Goal: Find specific page/section: Find specific page/section

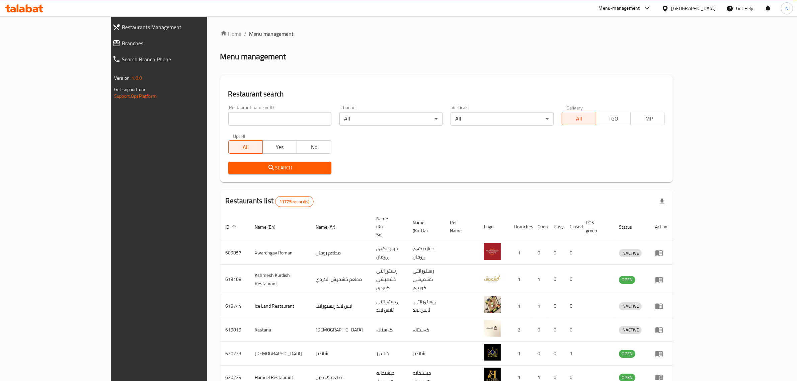
click at [288, 113] on input "search" at bounding box center [279, 118] width 103 height 13
paste input "695750"
type input "695750"
click at [282, 166] on span "Search" at bounding box center [280, 168] width 92 height 8
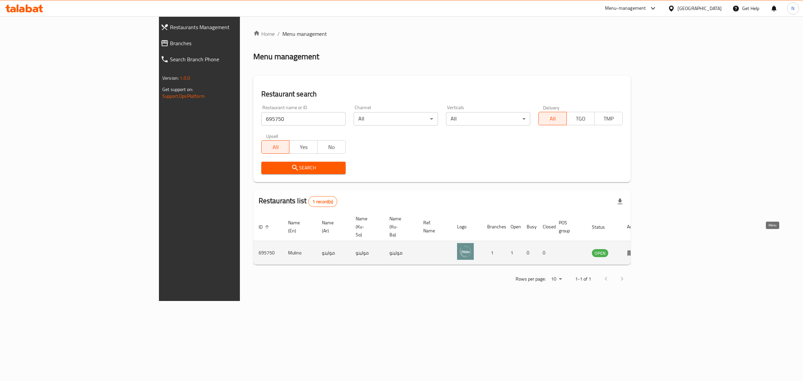
click at [635, 250] on icon "enhanced table" at bounding box center [631, 253] width 7 height 6
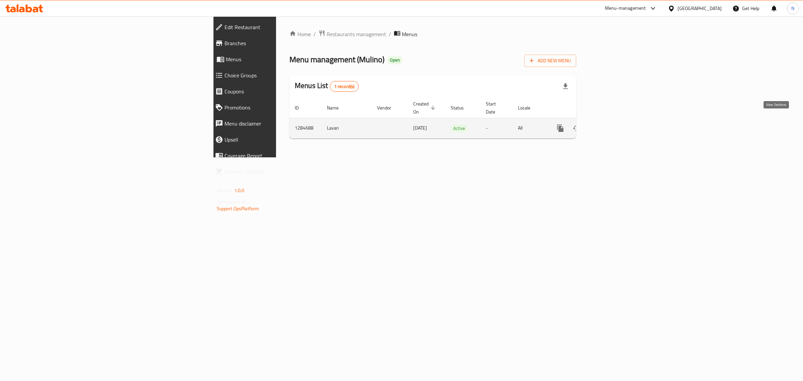
click at [613, 124] on icon "enhanced table" at bounding box center [609, 128] width 8 height 8
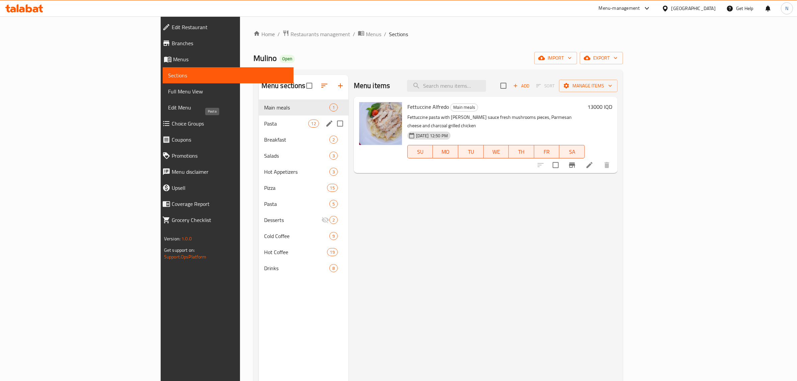
click at [264, 124] on span "Pasta" at bounding box center [286, 124] width 44 height 8
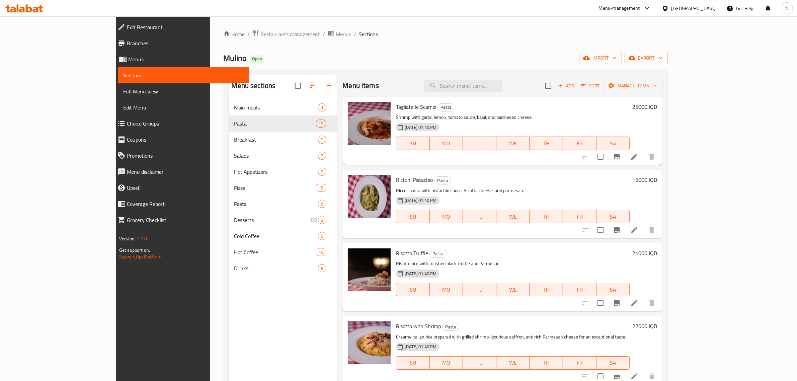
click at [112, 48] on link "Branches" at bounding box center [180, 43] width 137 height 16
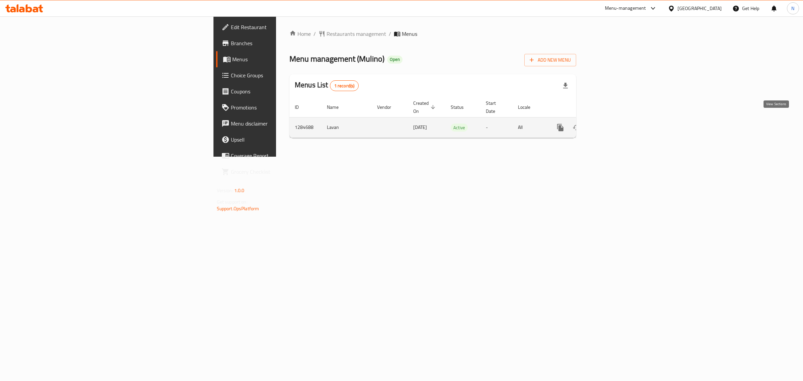
click at [617, 125] on link "enhanced table" at bounding box center [609, 128] width 16 height 16
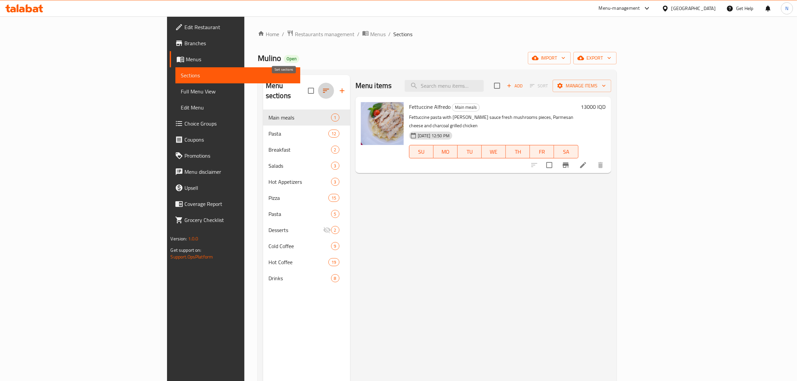
click at [322, 87] on icon "button" at bounding box center [326, 91] width 8 height 8
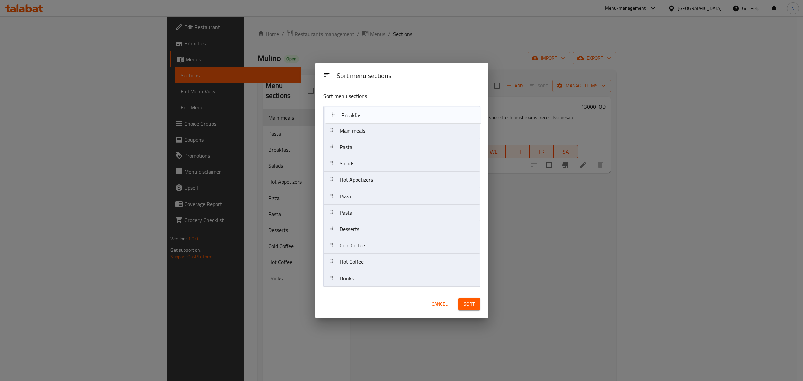
drag, startPoint x: 378, startPoint y: 152, endPoint x: 380, endPoint y: 117, distance: 34.6
click at [380, 117] on nav "Main meals Pasta Breakfast Salads Hot Appetizers Pizza Pasta Desserts Cold Coff…" at bounding box center [401, 196] width 157 height 181
drag, startPoint x: 380, startPoint y: 168, endPoint x: 384, endPoint y: 131, distance: 37.3
click at [384, 131] on nav "Breakfast Main meals Pasta Salads Hot Appetizers Pizza Pasta Desserts Cold Coff…" at bounding box center [401, 196] width 157 height 181
drag, startPoint x: 382, startPoint y: 183, endPoint x: 385, endPoint y: 144, distance: 38.6
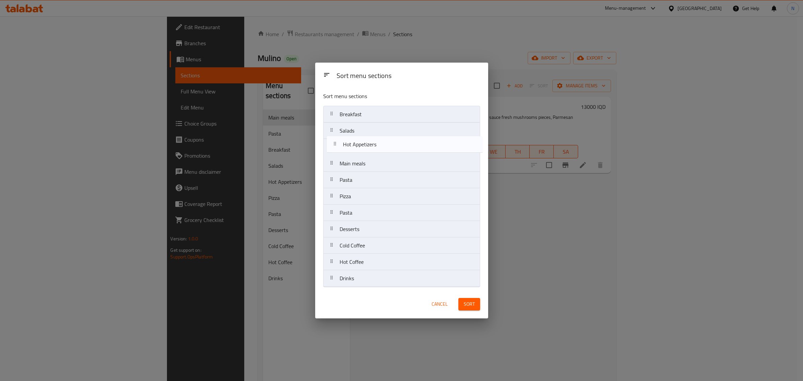
click at [385, 144] on nav "Breakfast Salads Main meals Pasta Hot Appetizers Pizza Pasta Desserts Cold Coff…" at bounding box center [401, 196] width 157 height 181
drag, startPoint x: 379, startPoint y: 183, endPoint x: 383, endPoint y: 166, distance: 17.2
click at [383, 166] on nav "Breakfast Salads Hot Appetizers Main meals Pasta Pizza Pasta Desserts Cold Coff…" at bounding box center [401, 196] width 157 height 181
drag, startPoint x: 382, startPoint y: 199, endPoint x: 382, endPoint y: 182, distance: 16.1
click at [382, 182] on nav "Breakfast Salads Hot Appetizers Pasta Main meals Pizza Pasta Desserts Cold Coff…" at bounding box center [401, 196] width 157 height 181
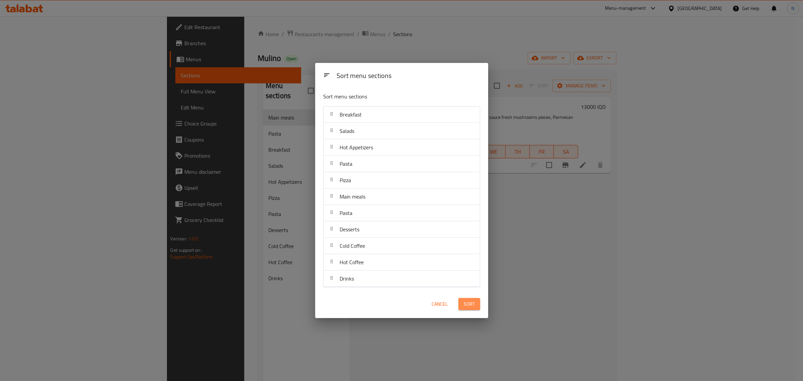
click at [470, 303] on span "Sort" at bounding box center [469, 304] width 11 height 8
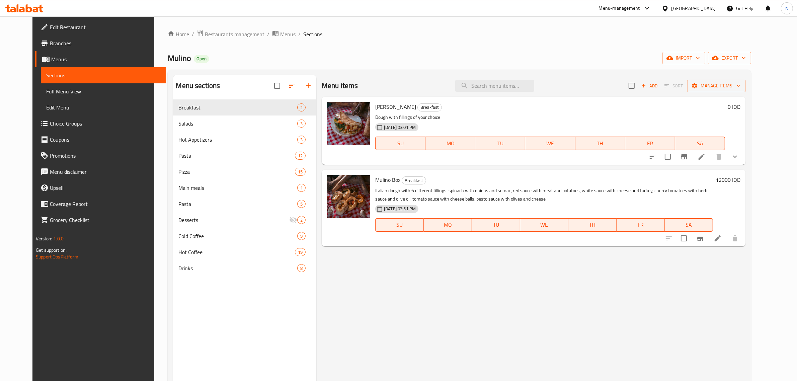
click at [12, 5] on icon at bounding box center [24, 8] width 38 height 8
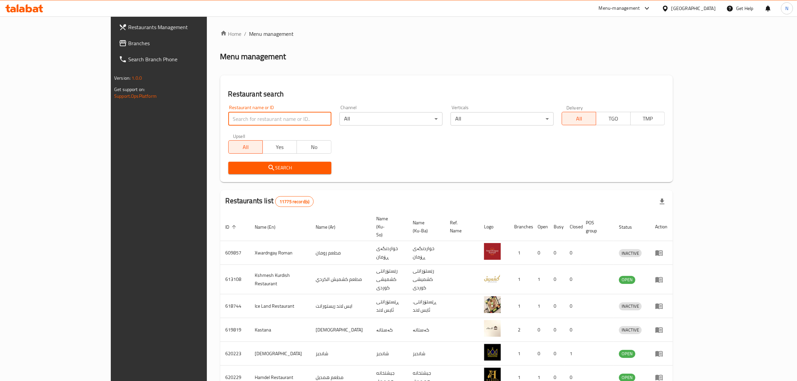
click at [255, 119] on input "search" at bounding box center [279, 118] width 103 height 13
type input "707008"
click at [292, 166] on span "Search" at bounding box center [280, 168] width 92 height 8
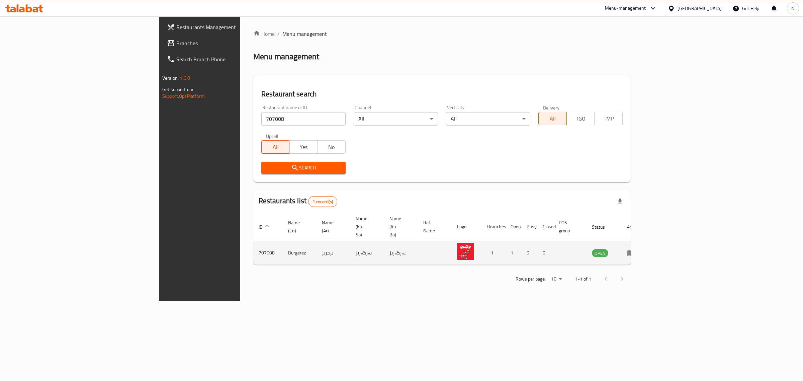
click at [635, 250] on icon "enhanced table" at bounding box center [631, 253] width 7 height 6
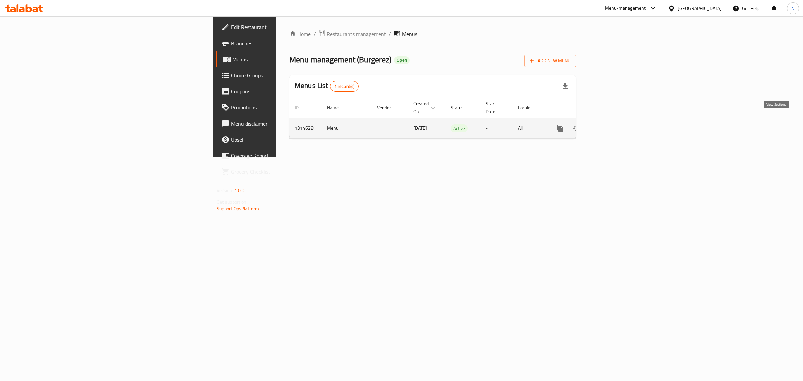
click at [617, 120] on link "enhanced table" at bounding box center [609, 128] width 16 height 16
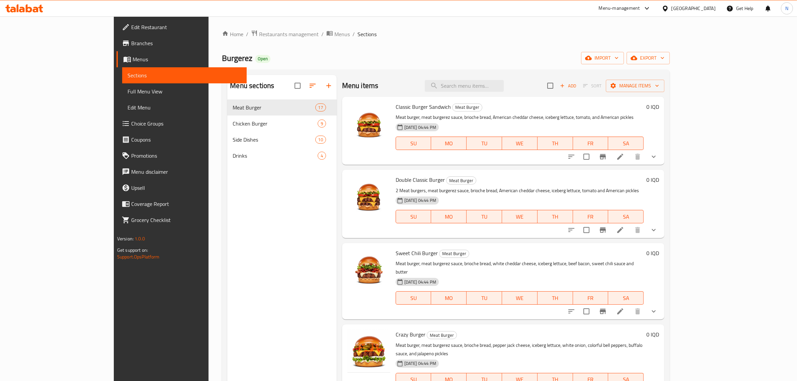
click at [131, 46] on span "Branches" at bounding box center [186, 43] width 110 height 8
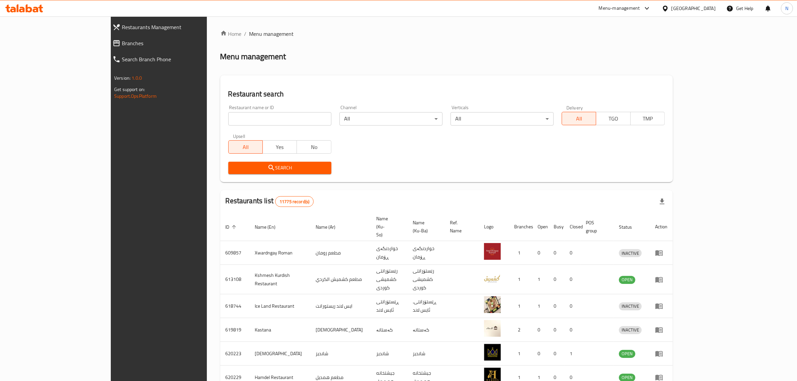
click at [260, 119] on input "search" at bounding box center [279, 118] width 103 height 13
paste input "705879"
type input "705879"
click at [271, 166] on span "Search" at bounding box center [280, 168] width 92 height 8
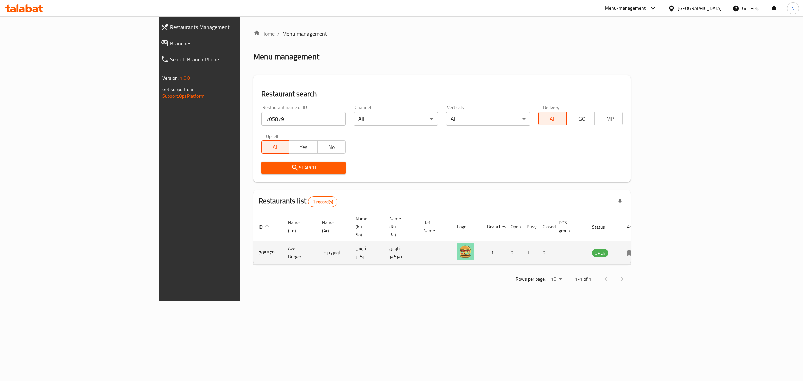
click at [635, 249] on icon "enhanced table" at bounding box center [631, 253] width 8 height 8
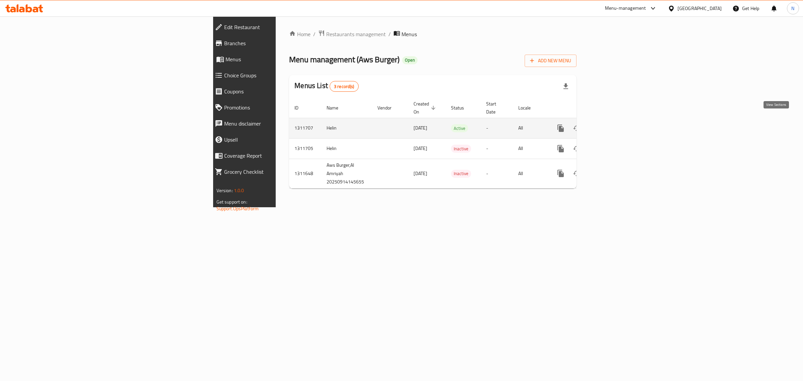
click at [613, 124] on icon "enhanced table" at bounding box center [609, 128] width 8 height 8
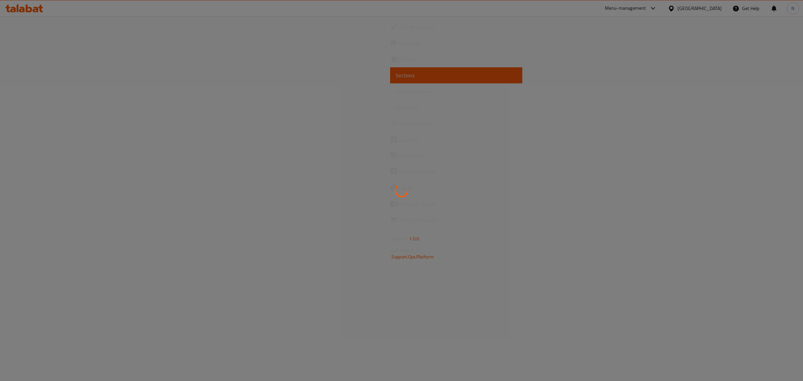
click at [42, 44] on div at bounding box center [401, 190] width 803 height 381
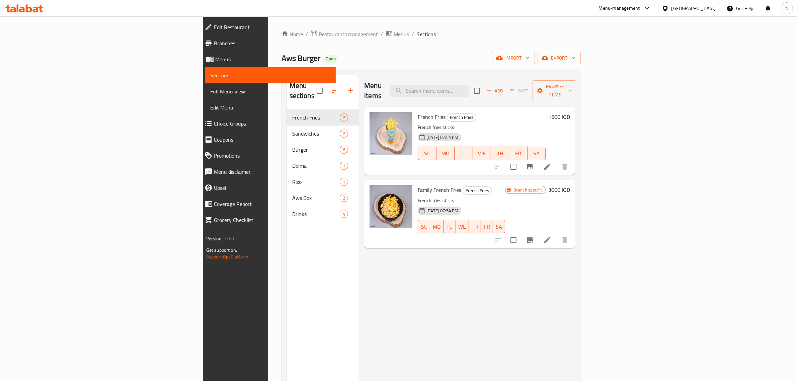
click at [214, 44] on span "Branches" at bounding box center [272, 43] width 117 height 8
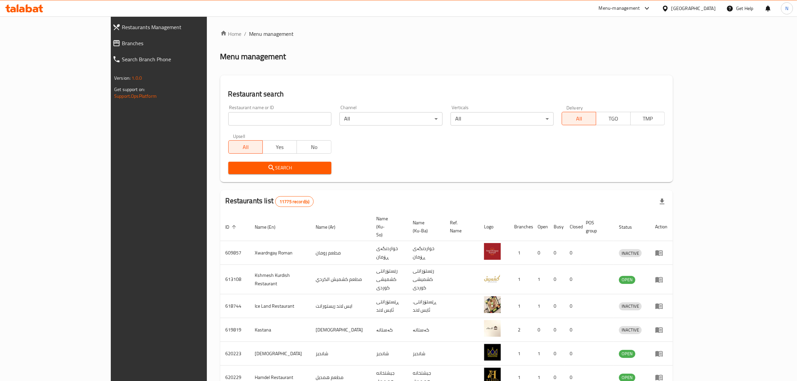
click at [240, 121] on input "search" at bounding box center [279, 118] width 103 height 13
paste input "705921"
type input "705921"
click at [262, 169] on span "Search" at bounding box center [280, 168] width 92 height 8
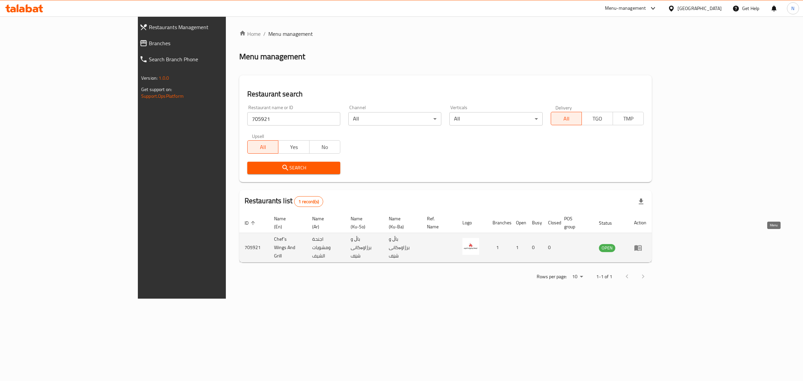
click at [642, 245] on icon "enhanced table" at bounding box center [638, 248] width 7 height 6
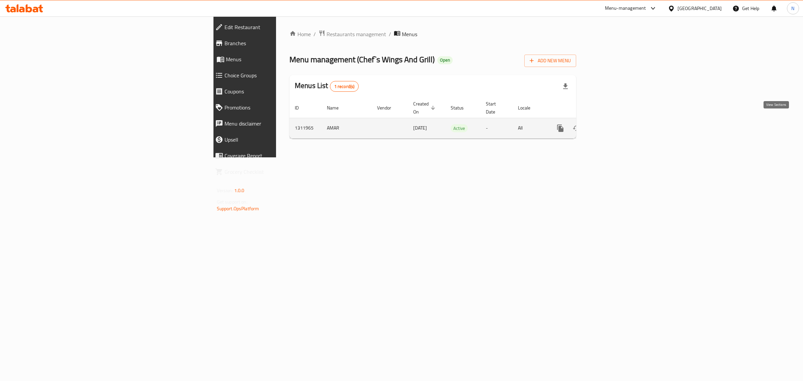
click at [617, 120] on link "enhanced table" at bounding box center [609, 128] width 16 height 16
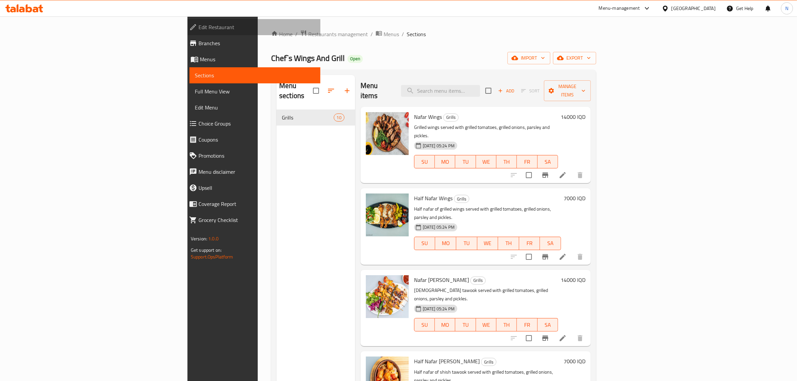
click at [199, 30] on span "Edit Restaurant" at bounding box center [257, 27] width 117 height 8
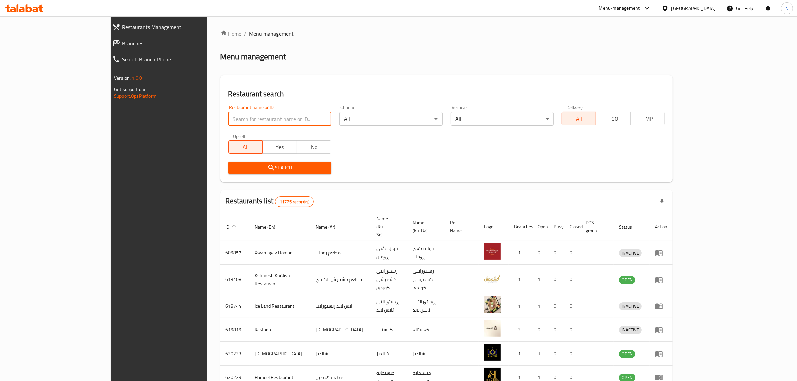
click at [233, 117] on input "search" at bounding box center [279, 118] width 103 height 13
paste input "Fresh Restaurant"
type input "Fresh Restaurant"
click at [270, 164] on span "Search" at bounding box center [280, 168] width 92 height 8
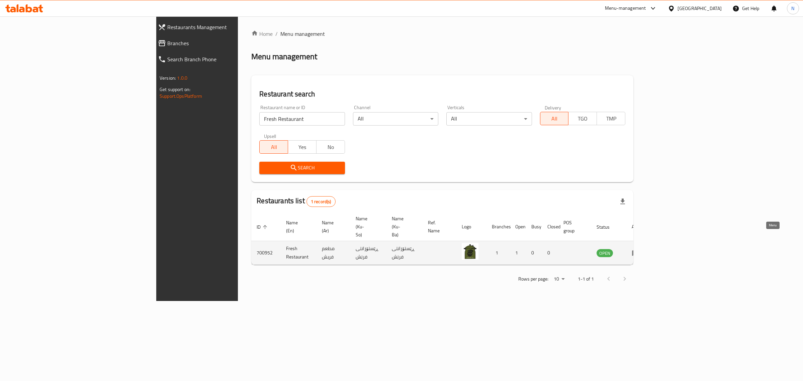
click at [639, 252] on icon "enhanced table" at bounding box center [637, 253] width 2 height 3
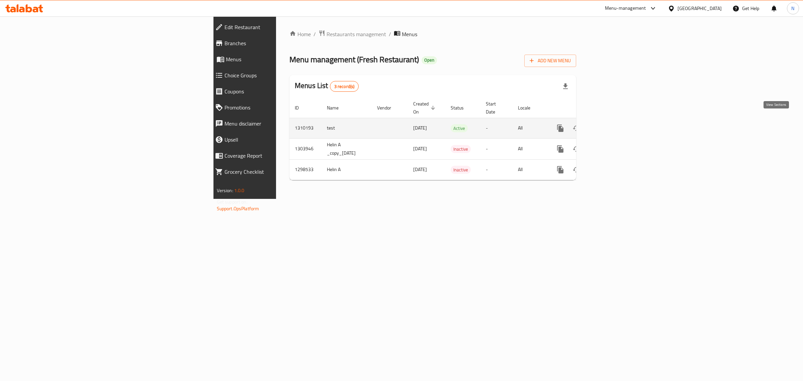
click at [617, 127] on link "enhanced table" at bounding box center [609, 128] width 16 height 16
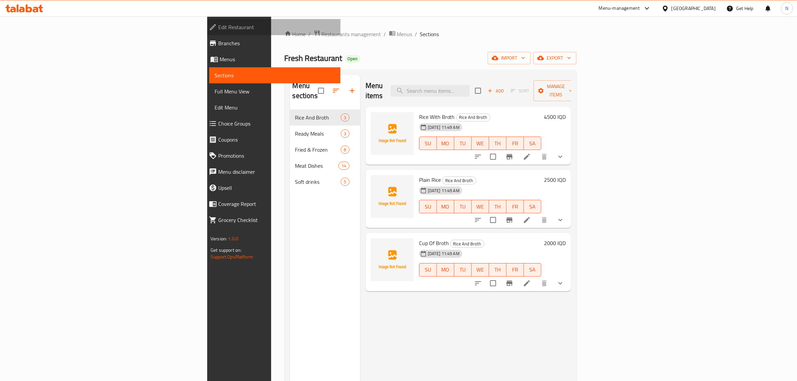
click at [218, 26] on span "Edit Restaurant" at bounding box center [276, 27] width 117 height 8
